Goal: Navigation & Orientation: Find specific page/section

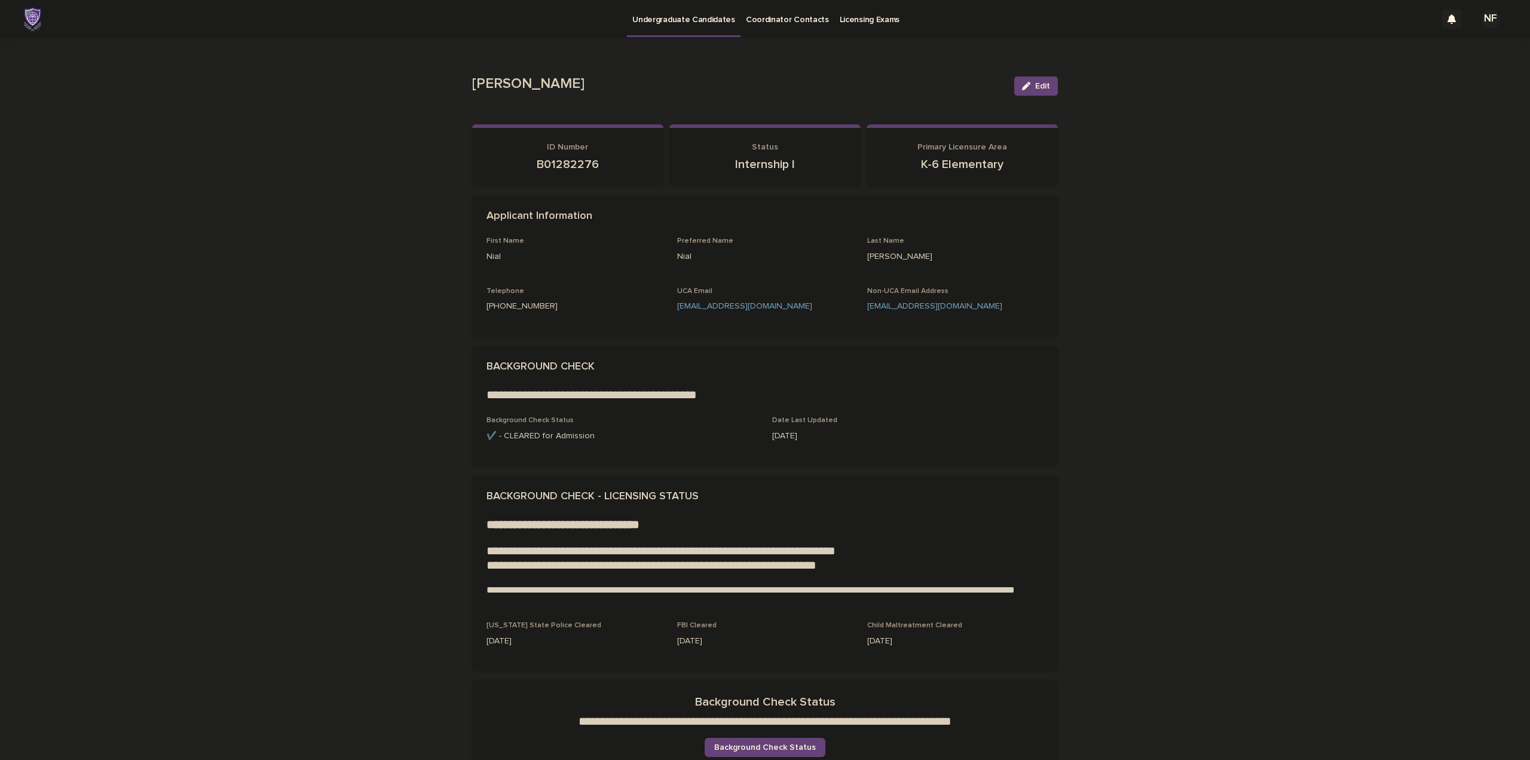
click at [38, 12] on img at bounding box center [32, 19] width 17 height 24
click at [30, 20] on img at bounding box center [32, 19] width 17 height 24
click at [788, 8] on p "Coordinator Contacts" at bounding box center [787, 12] width 83 height 25
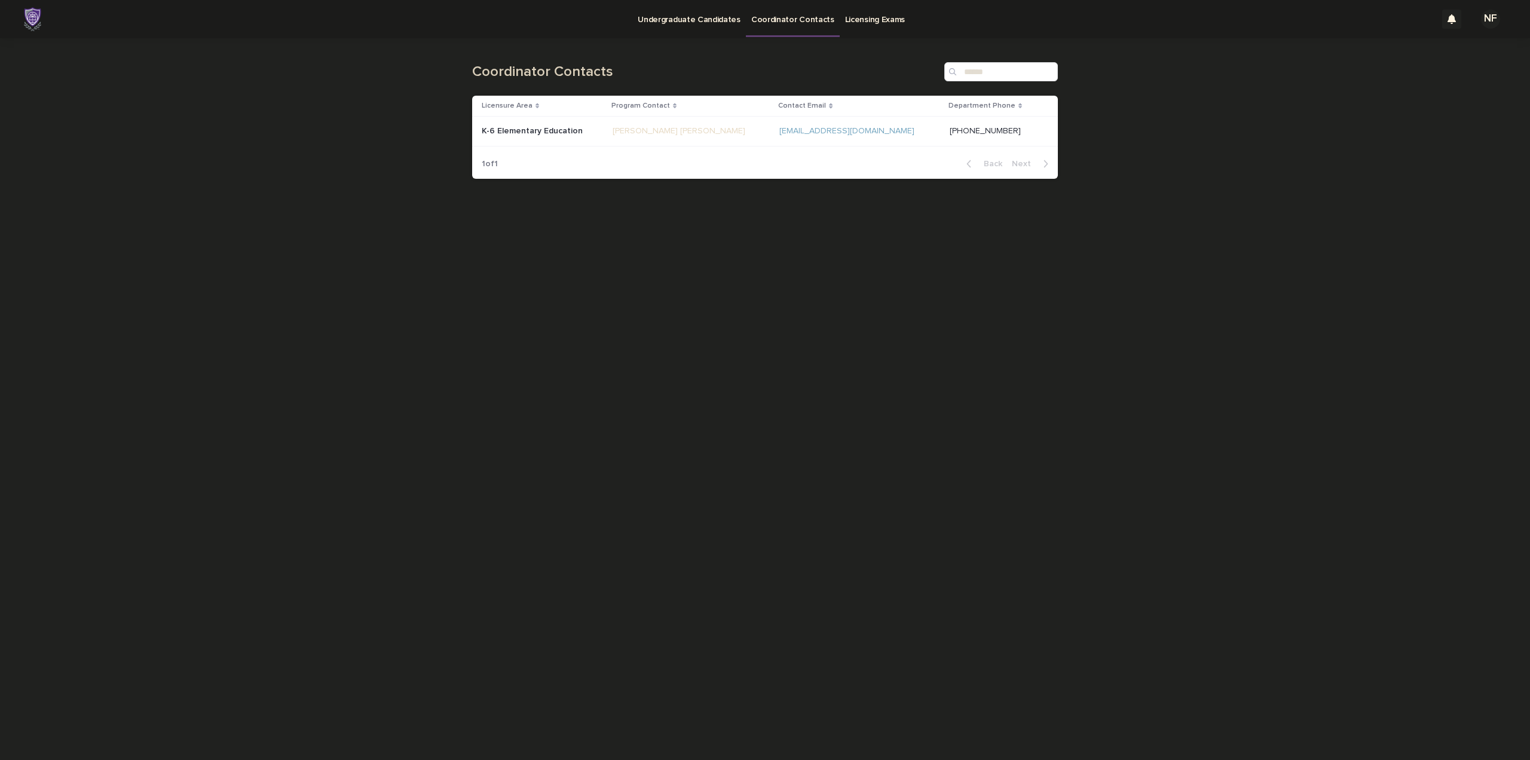
click at [878, 13] on p "Licensing Exams" at bounding box center [875, 12] width 60 height 25
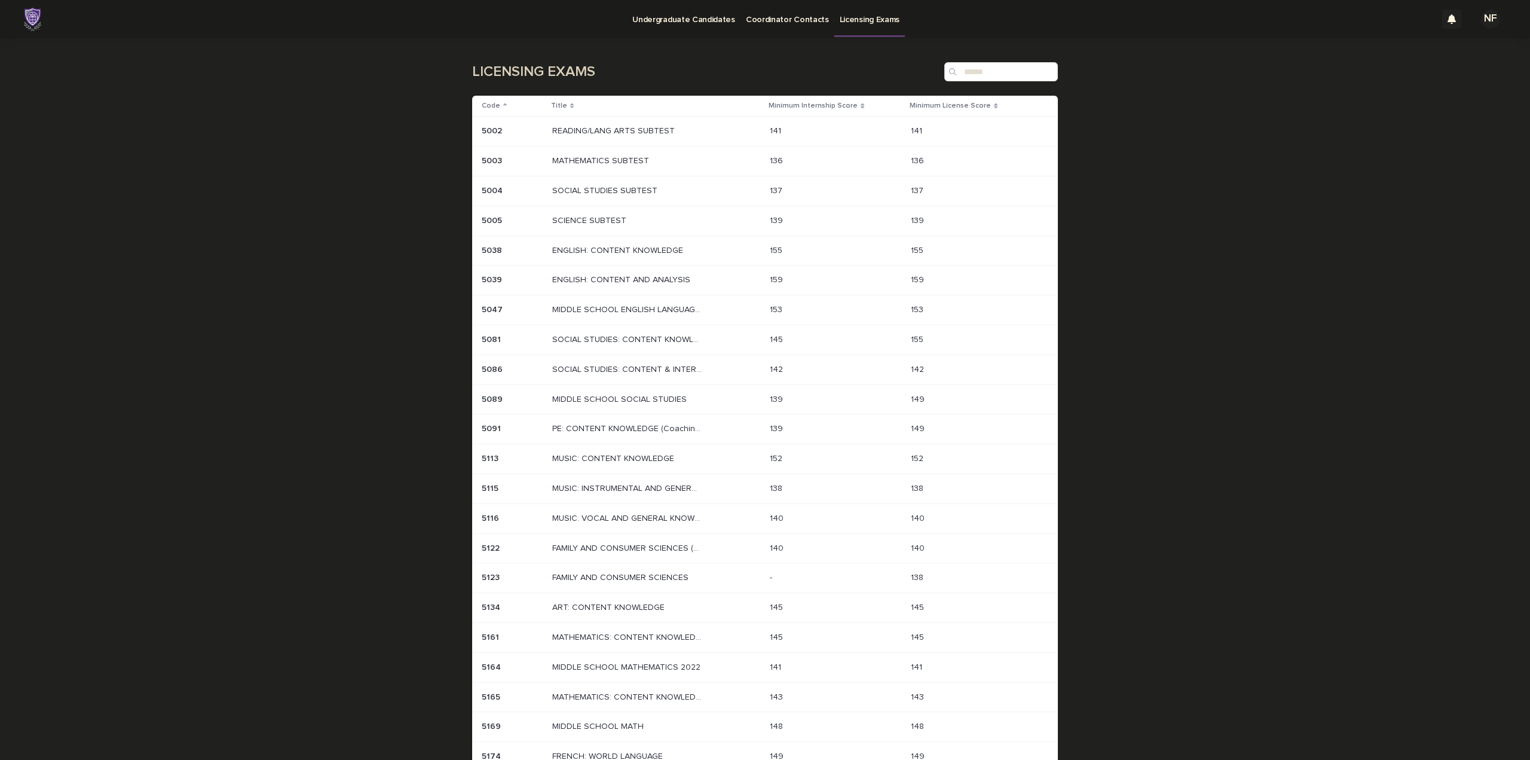
click at [665, 18] on p "Undergraduate Candidates" at bounding box center [683, 12] width 103 height 25
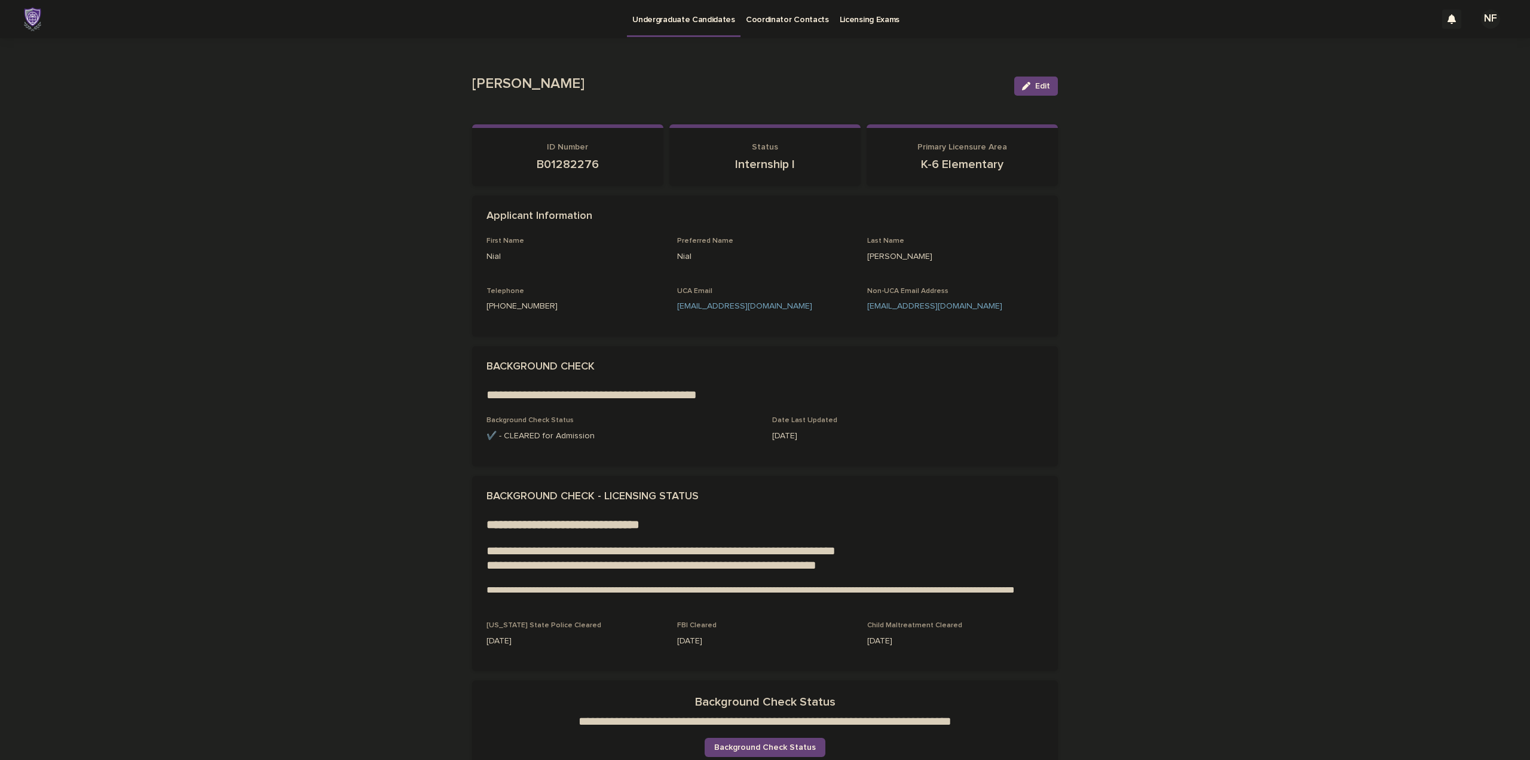
click at [1481, 20] on div "NF" at bounding box center [1490, 19] width 19 height 19
click at [1479, 20] on div at bounding box center [765, 19] width 1530 height 38
click at [1446, 14] on div at bounding box center [1451, 19] width 19 height 19
click at [28, 17] on img at bounding box center [32, 19] width 17 height 24
